Goal: Task Accomplishment & Management: Use online tool/utility

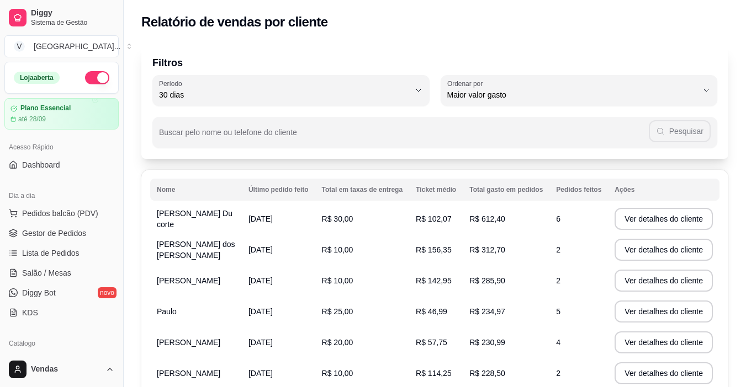
select select "30"
select select "HIGHEST_TOTAL_SPENT_WITH_ORDERS"
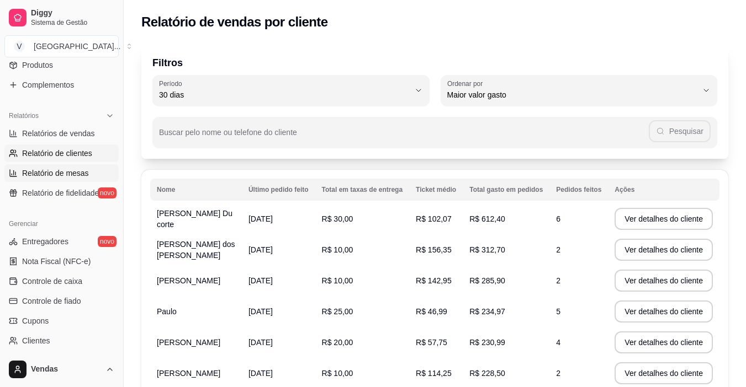
click at [82, 174] on span "Relatório de mesas" at bounding box center [55, 173] width 67 height 11
select select "TOTAL_OF_ORDERS"
select select "7"
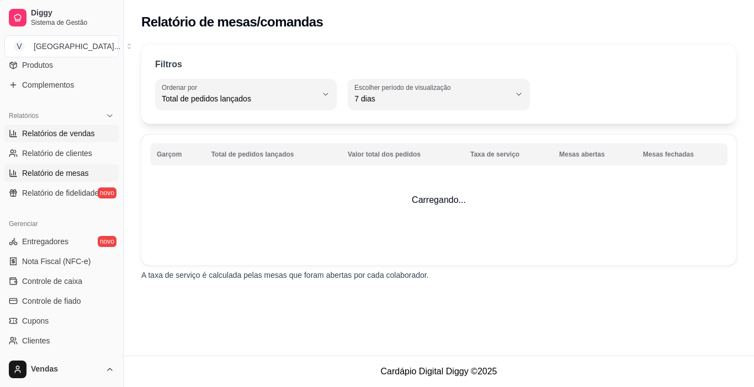
click at [94, 131] on link "Relatórios de vendas" at bounding box center [61, 134] width 114 height 18
select select "ALL"
select select "0"
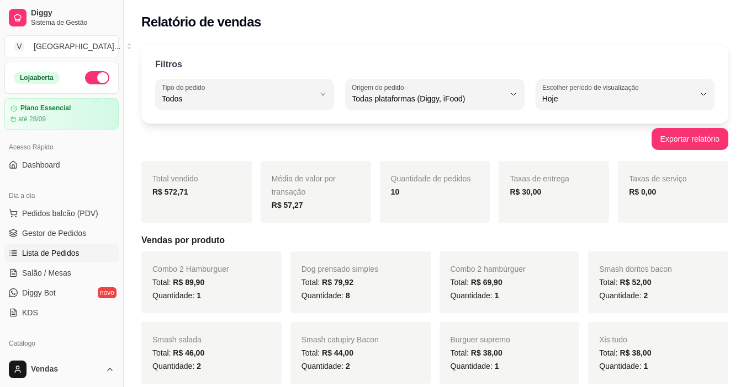
click at [67, 255] on span "Lista de Pedidos" at bounding box center [50, 253] width 57 height 11
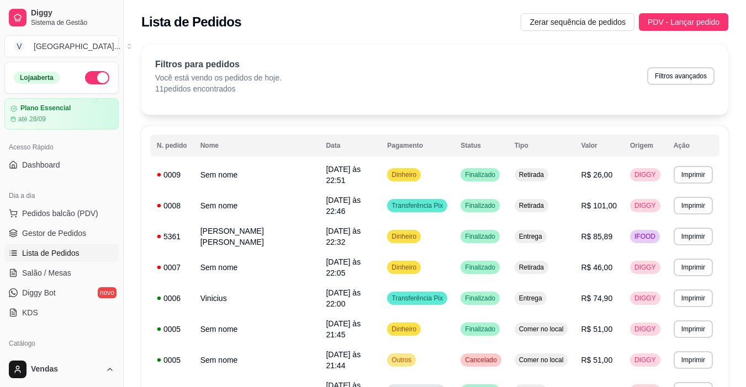
click at [90, 76] on button "button" at bounding box center [97, 77] width 24 height 13
click at [605, 18] on span "Zerar sequência de pedidos" at bounding box center [577, 22] width 96 height 12
click at [610, 26] on span "Zerar sequência de pedidos" at bounding box center [577, 22] width 96 height 12
